Goal: Information Seeking & Learning: Learn about a topic

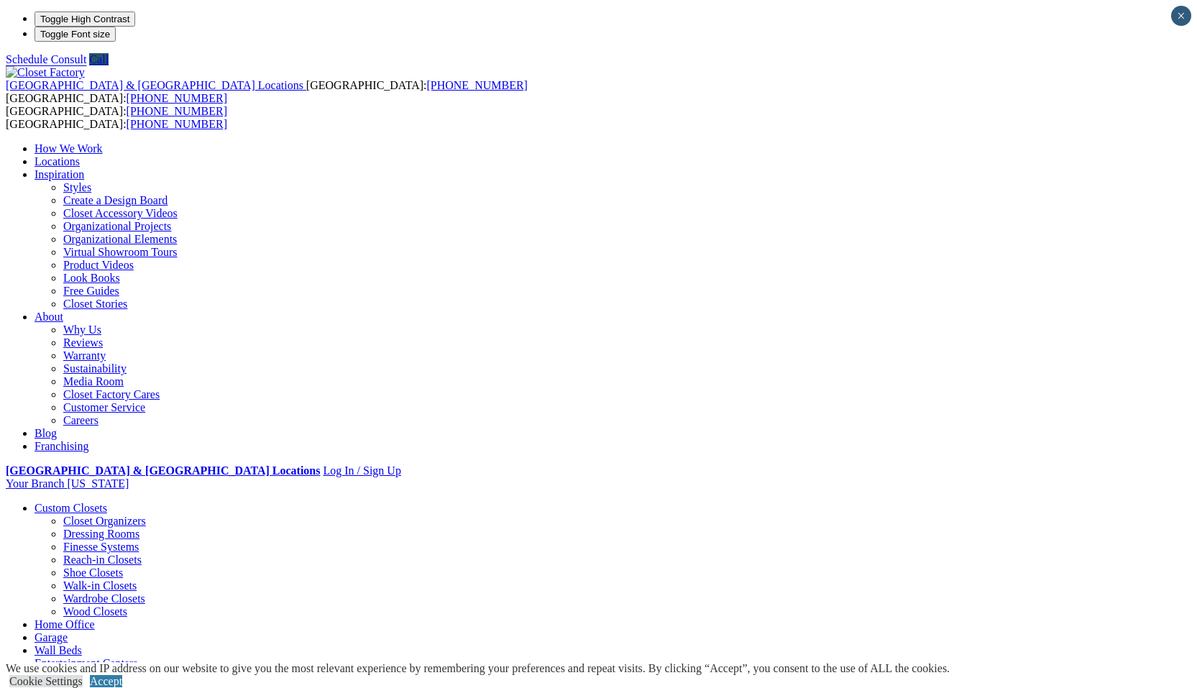
click at [68, 631] on link "Garage" at bounding box center [51, 637] width 33 height 12
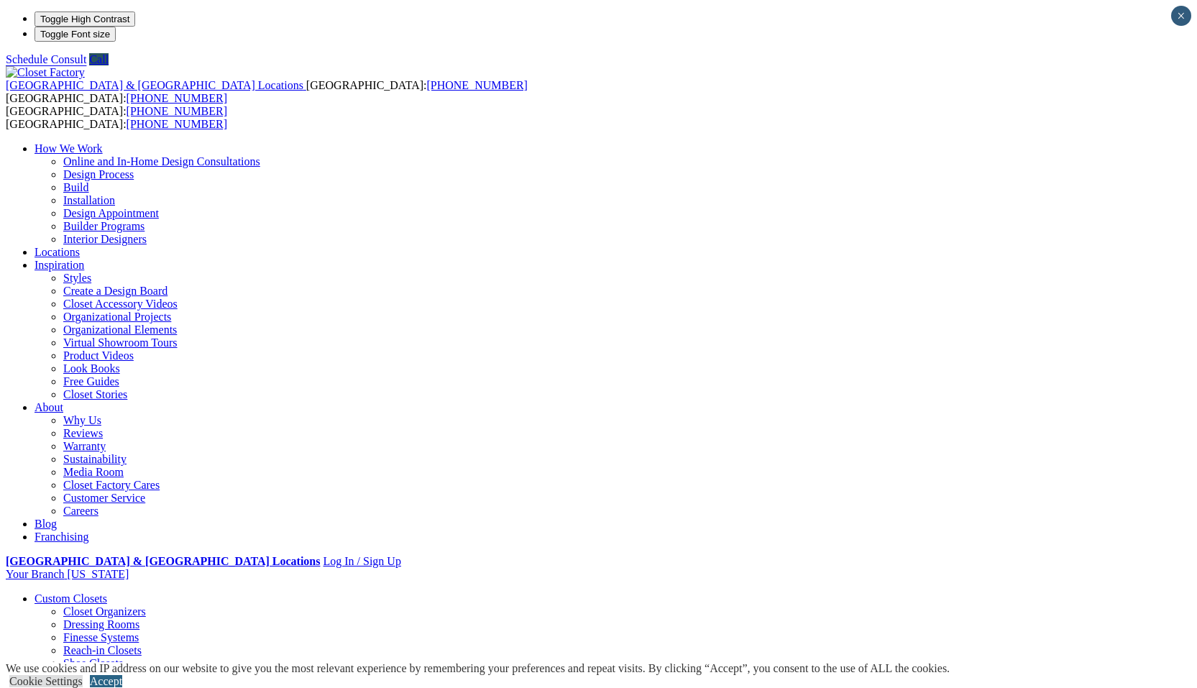
click at [122, 675] on link "Accept" at bounding box center [106, 681] width 32 height 12
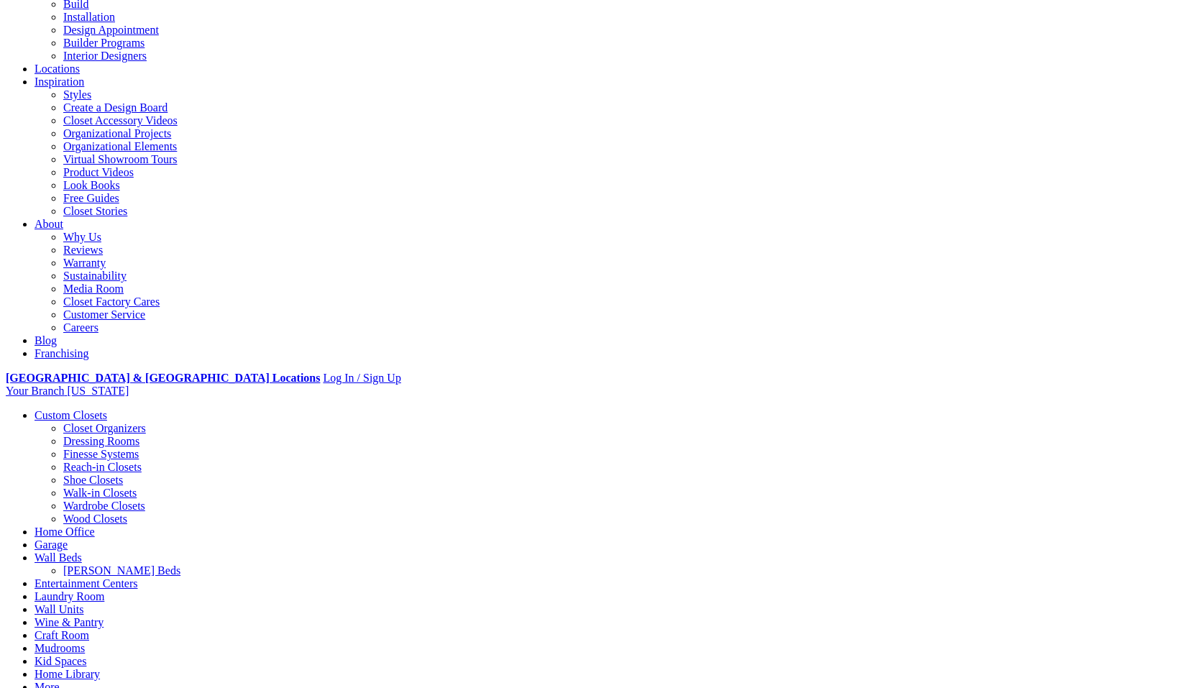
scroll to position [259, 0]
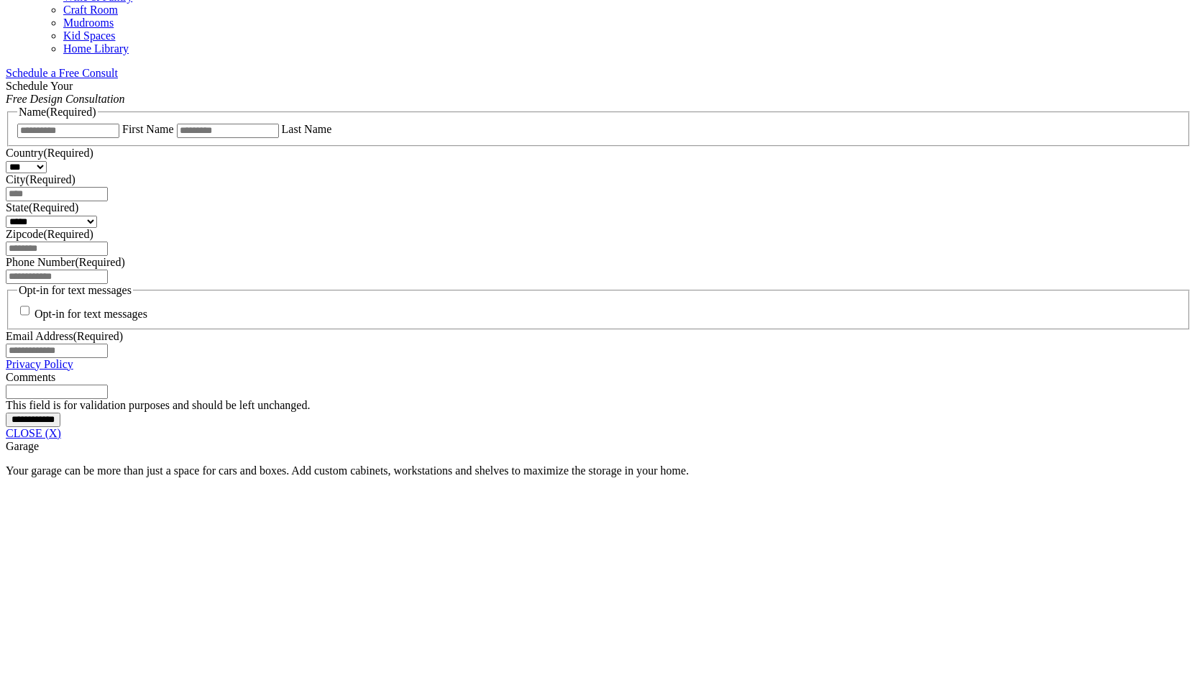
scroll to position [909, 0]
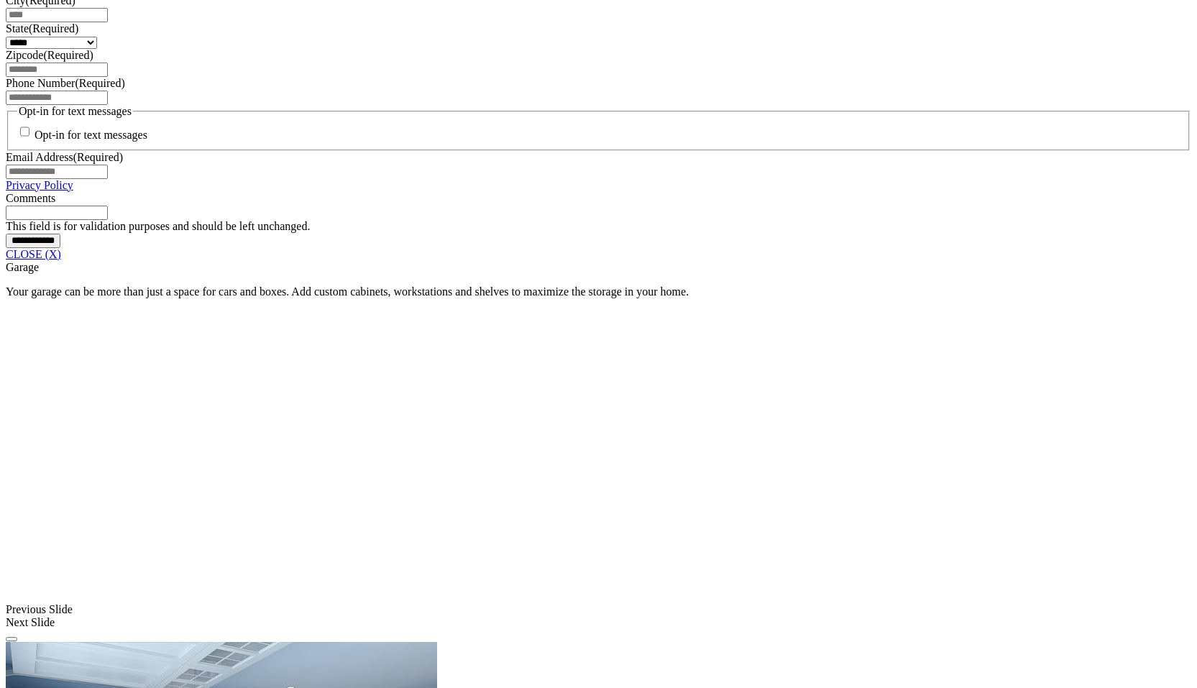
scroll to position [1082, 0]
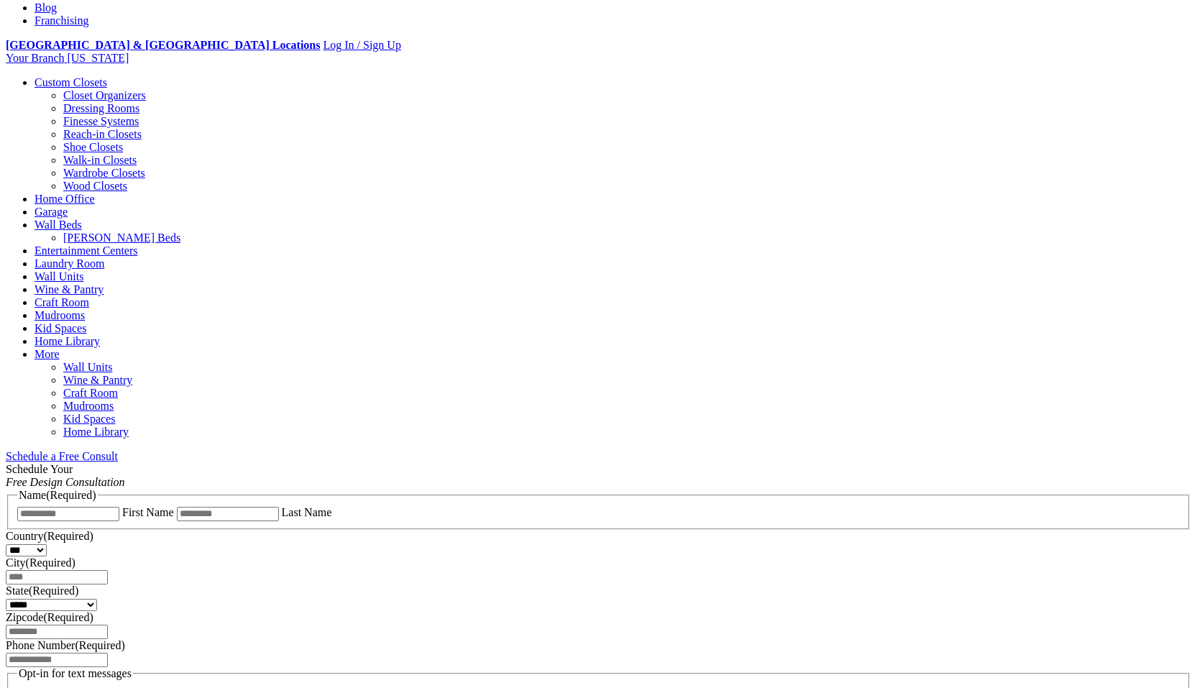
scroll to position [0, 0]
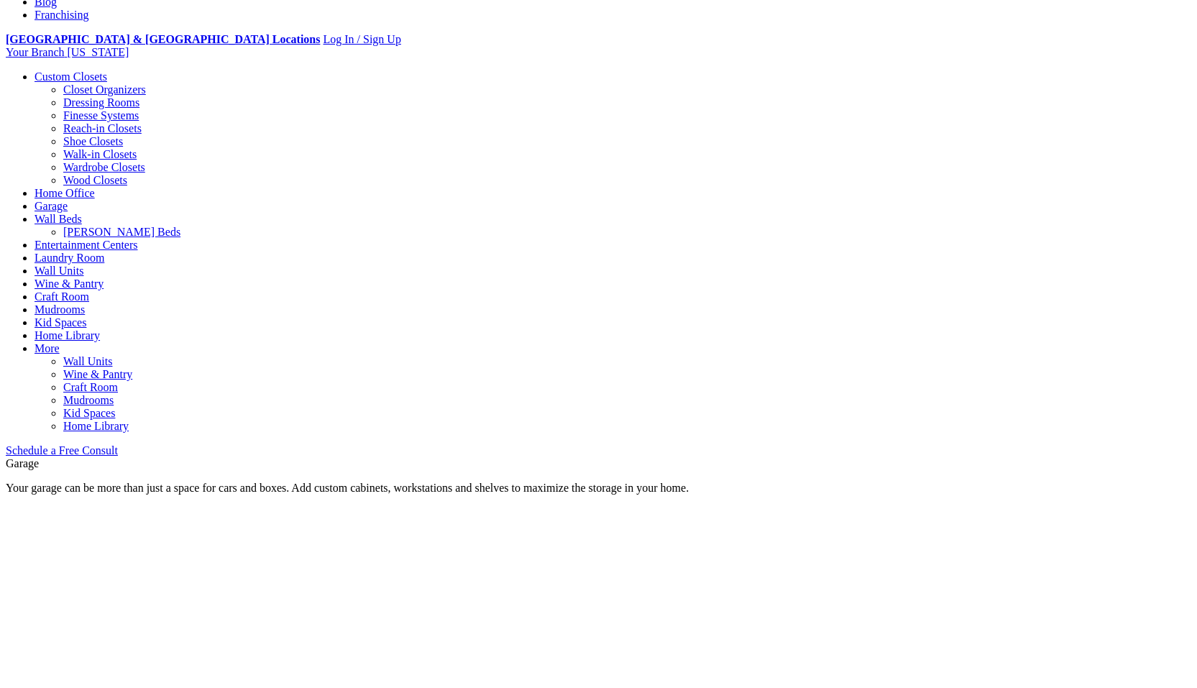
scroll to position [863, 0]
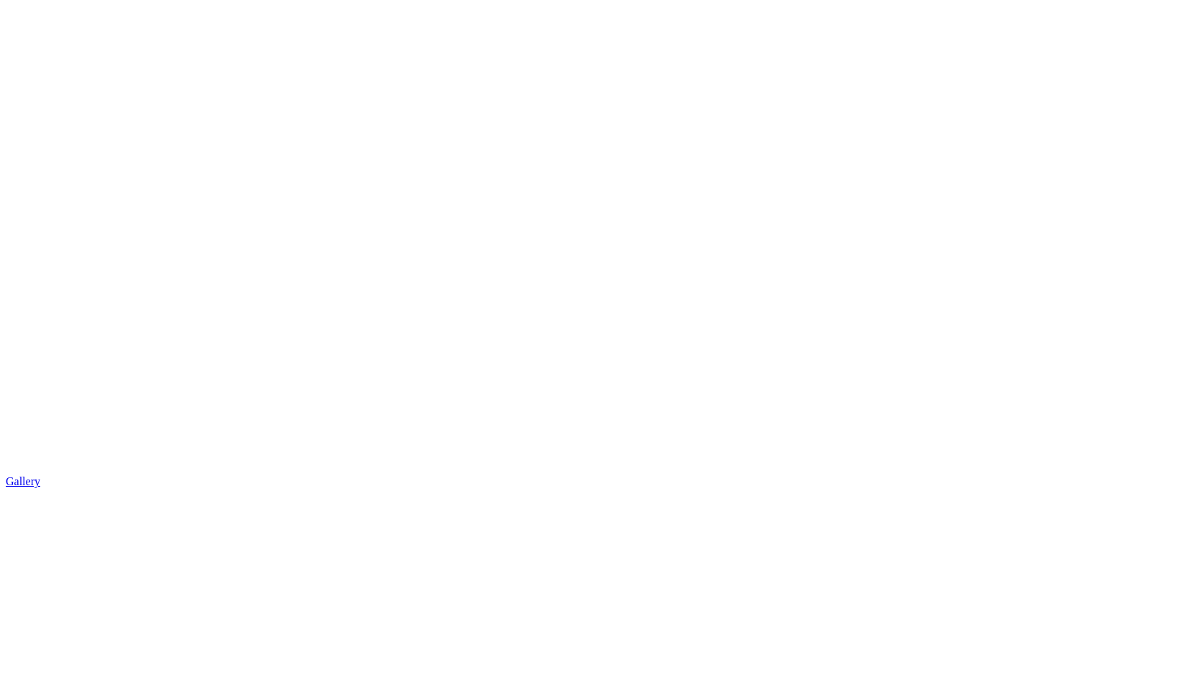
scroll to position [2244, 0]
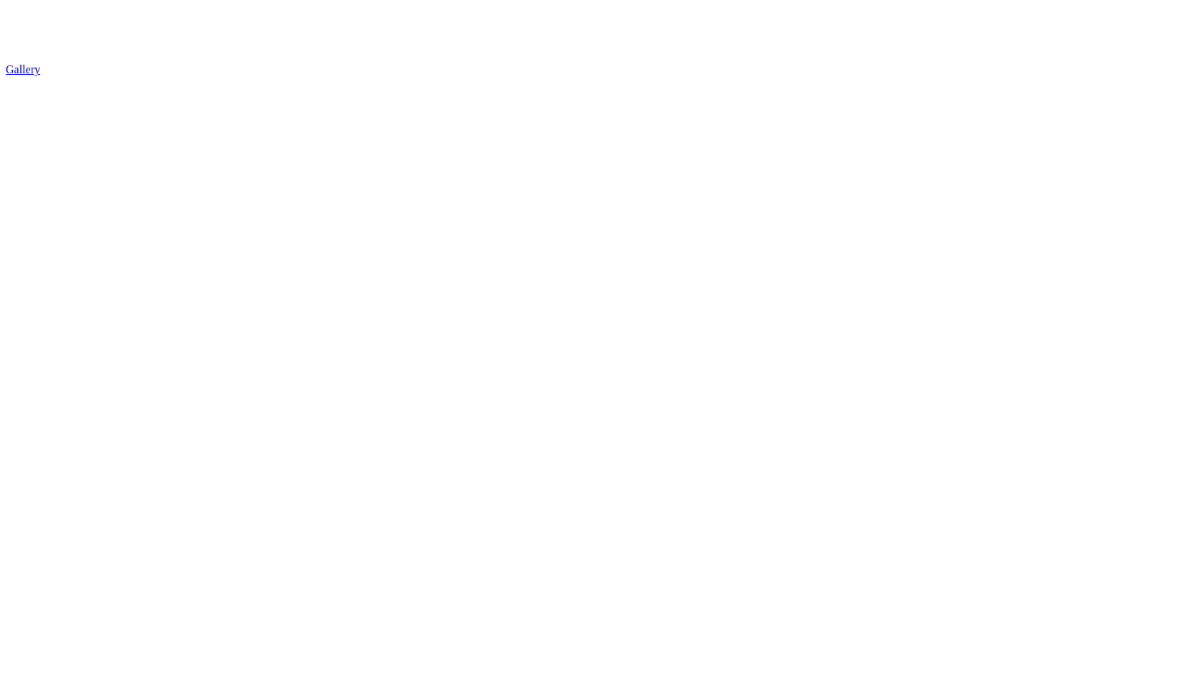
drag, startPoint x: 428, startPoint y: 304, endPoint x: 553, endPoint y: 306, distance: 125.1
copy h3 "Polyaspartic Flooring"
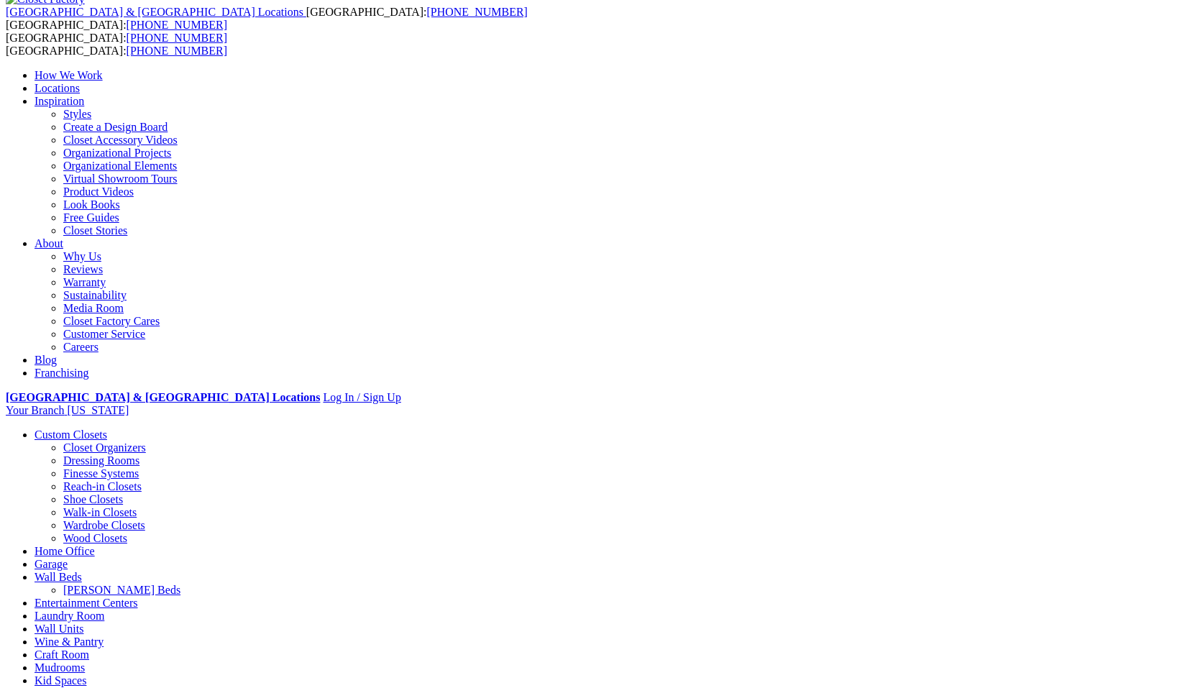
scroll to position [0, 0]
